Goal: Check status: Check status

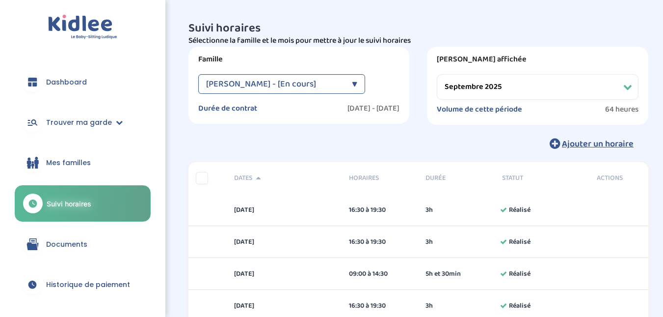
select select "septembre 2025"
click at [81, 201] on span "Suivi horaires" at bounding box center [69, 203] width 45 height 10
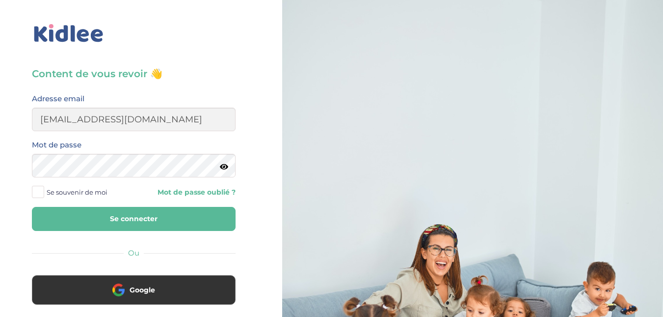
click at [118, 211] on button "Se connecter" at bounding box center [134, 219] width 204 height 24
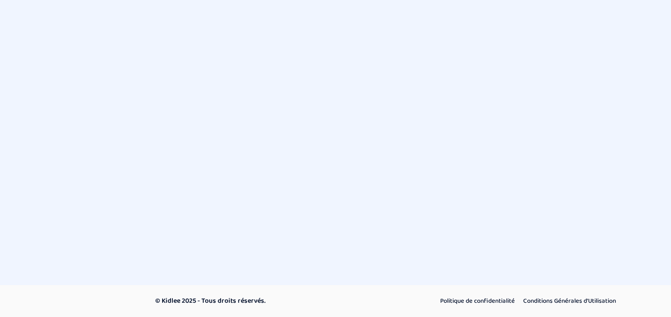
select select "octobre 2025"
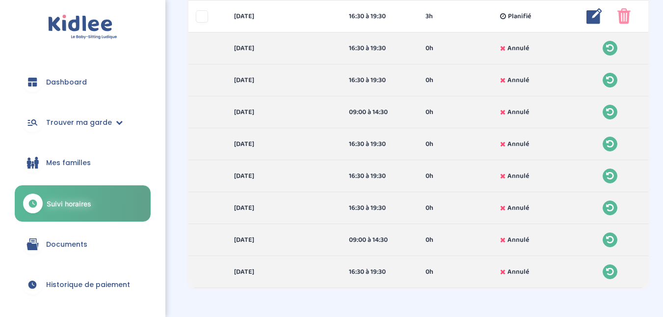
scroll to position [493, 0]
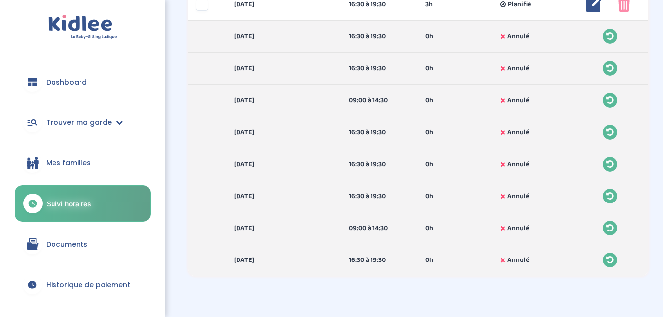
click at [328, 247] on div "[DATE] 16:30 à 19:30 0h Annulé 0h Annulé" at bounding box center [419, 260] width 461 height 32
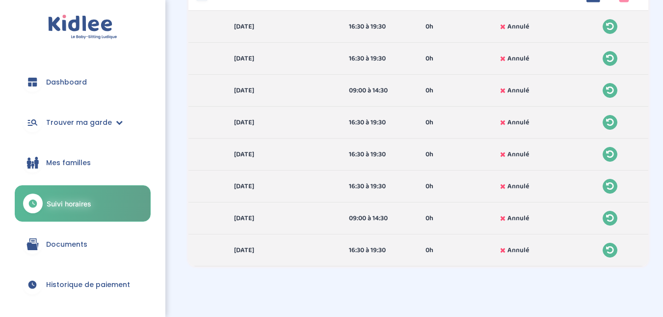
scroll to position [503, 0]
click at [113, 282] on span "Historique de paiement" at bounding box center [88, 284] width 84 height 10
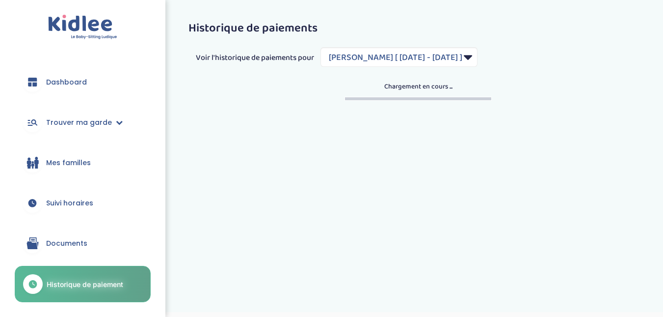
select select "1827"
